Goal: Complete application form

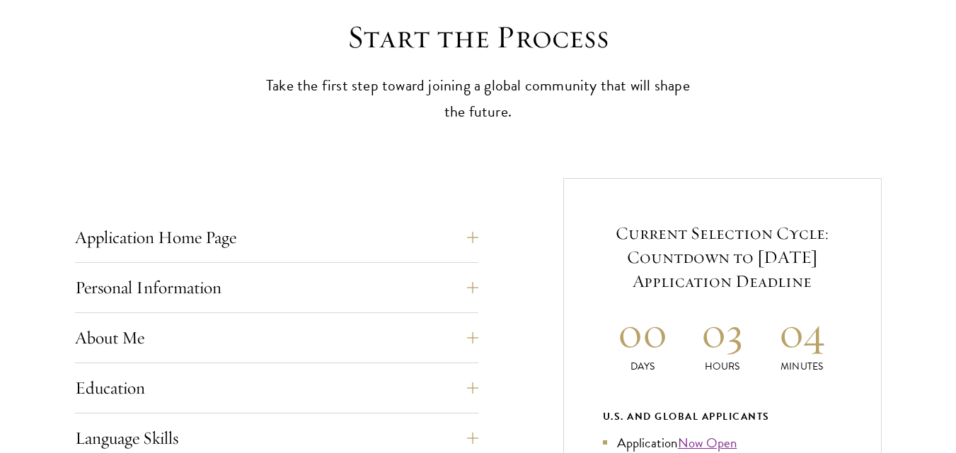
scroll to position [424, 0]
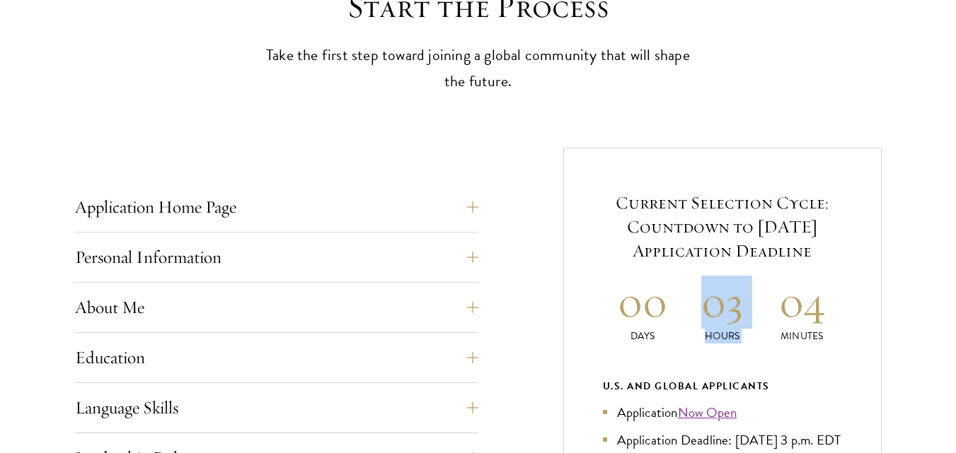
drag, startPoint x: 711, startPoint y: 303, endPoint x: 784, endPoint y: 300, distance: 72.9
click at [784, 300] on div "00 Days 03 Hours 04 Minutes" at bounding box center [722, 310] width 239 height 68
click at [785, 277] on h2 "04" at bounding box center [802, 302] width 80 height 53
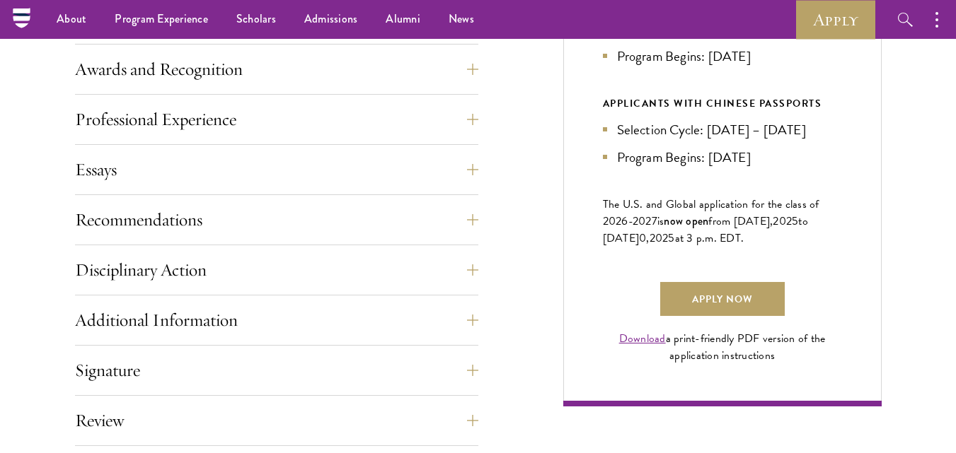
scroll to position [849, 0]
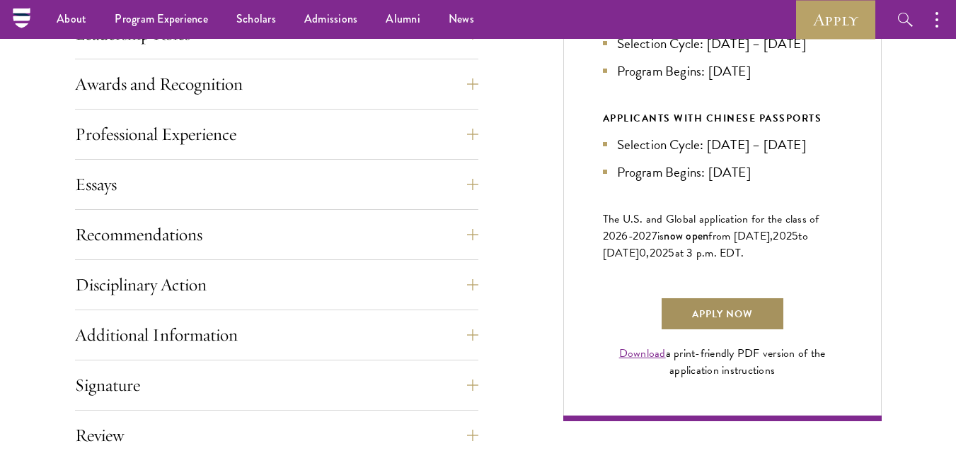
click at [707, 325] on link "Apply Now" at bounding box center [722, 314] width 125 height 34
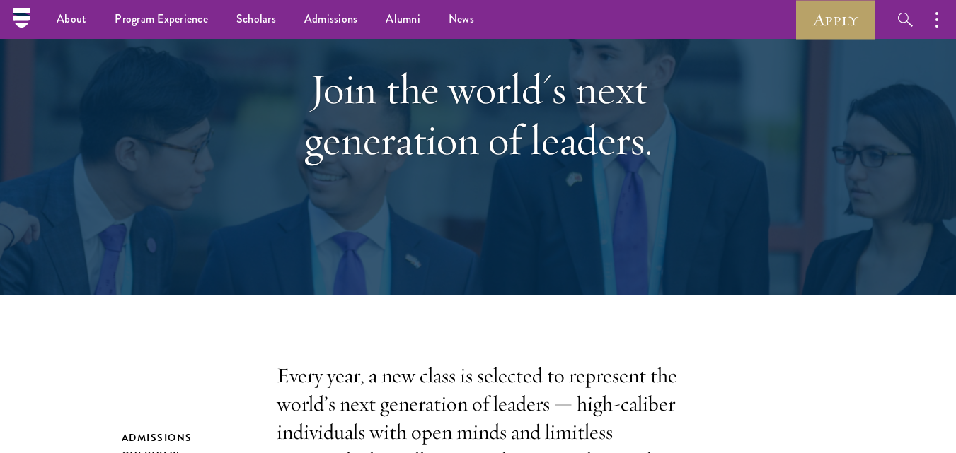
scroll to position [141, 0]
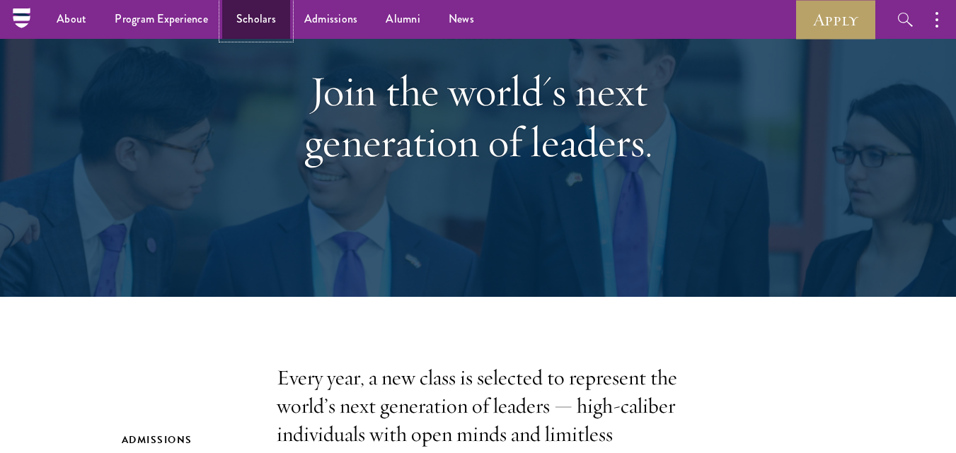
click at [272, 26] on link "Scholars" at bounding box center [256, 19] width 68 height 39
